Goal: Task Accomplishment & Management: Use online tool/utility

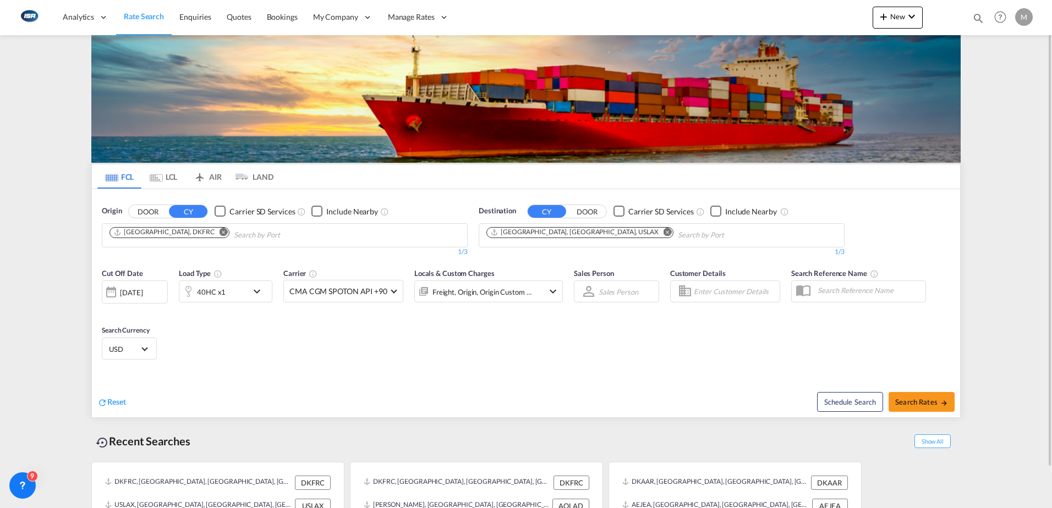
scroll to position [43, 0]
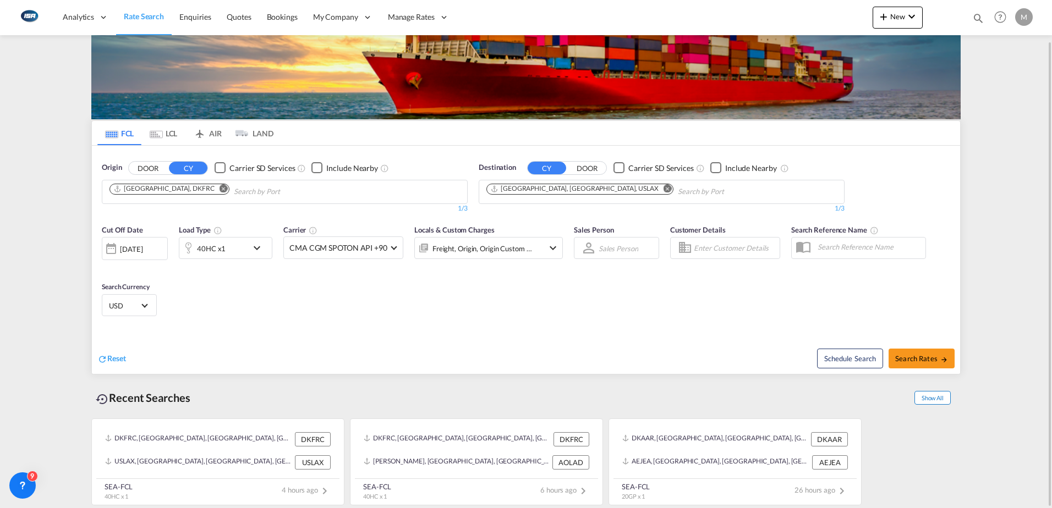
click at [925, 398] on span "Show All" at bounding box center [932, 398] width 36 height 14
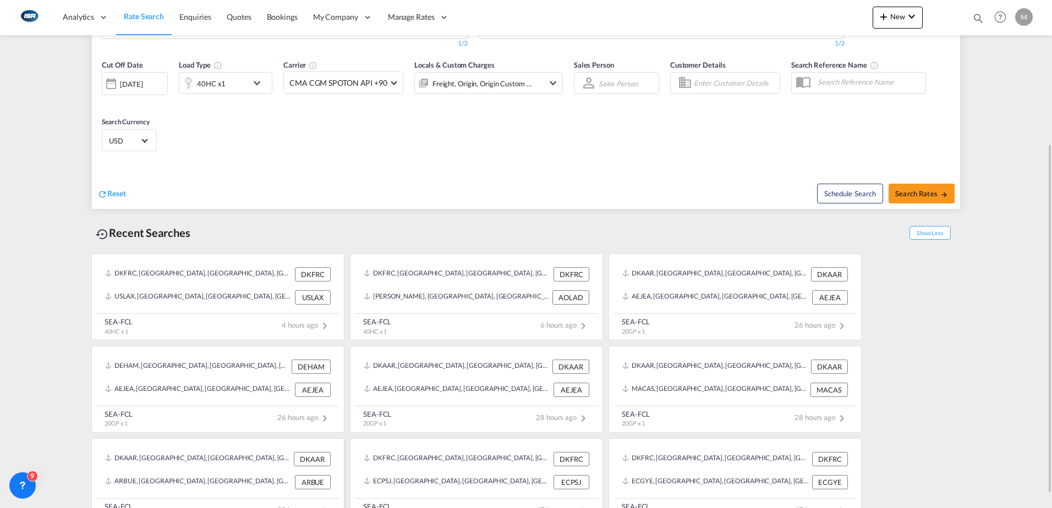
click at [172, 468] on div "DKAAR, [GEOGRAPHIC_DATA], [GEOGRAPHIC_DATA], [GEOGRAPHIC_DATA], [GEOGRAPHIC_DAT…" at bounding box center [218, 459] width 234 height 23
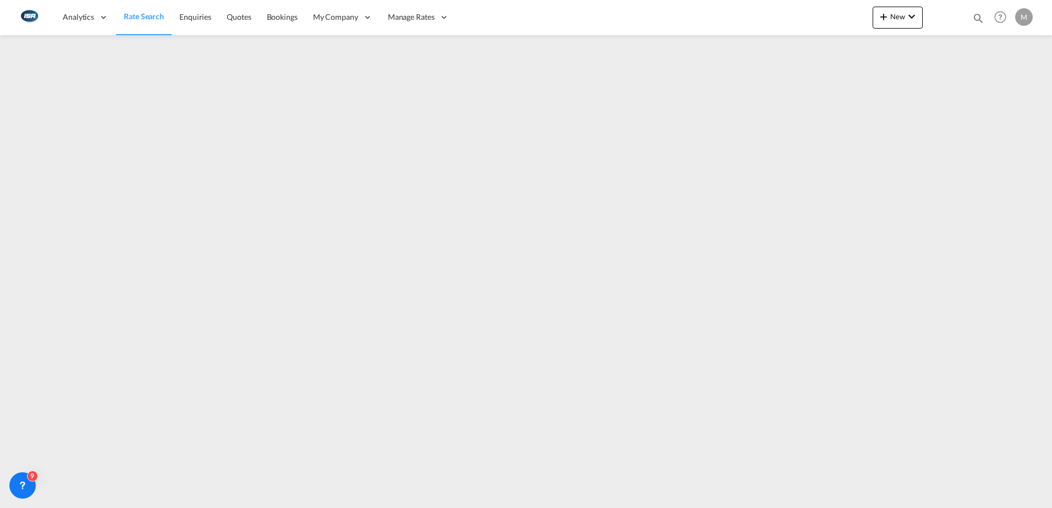
click at [1025, 18] on div "M" at bounding box center [1024, 17] width 18 height 18
click at [1000, 84] on button "Logout" at bounding box center [1011, 84] width 72 height 22
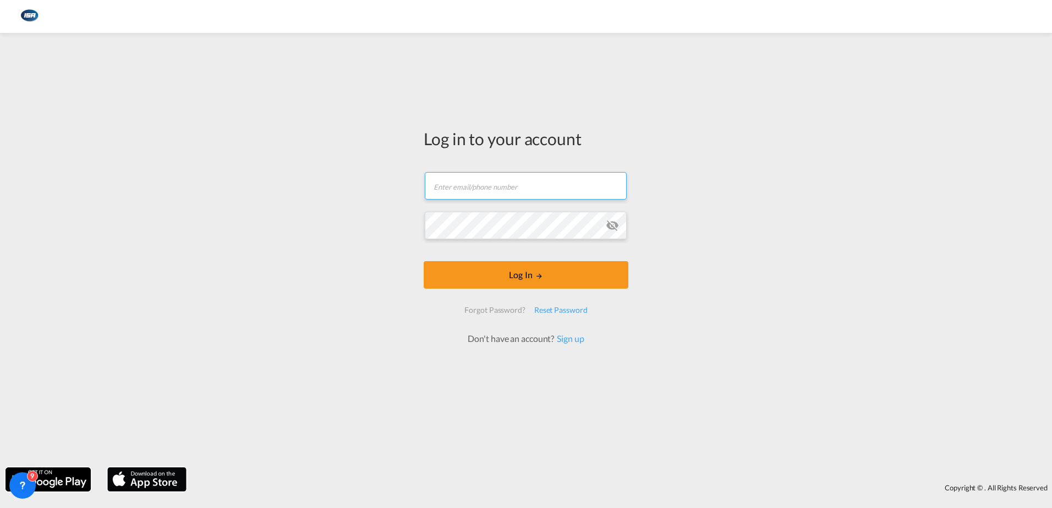
type input "[EMAIL_ADDRESS][DOMAIN_NAME]"
